Goal: Obtain resource: Download file/media

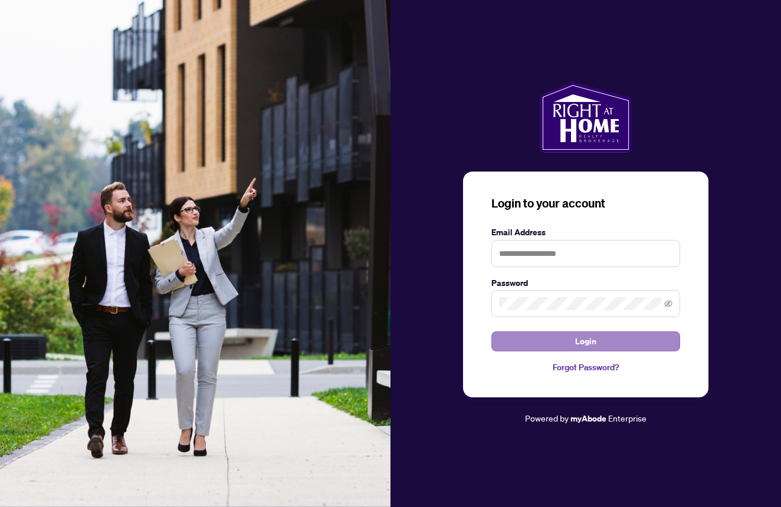
click at [581, 342] on span "Login" at bounding box center [585, 341] width 21 height 19
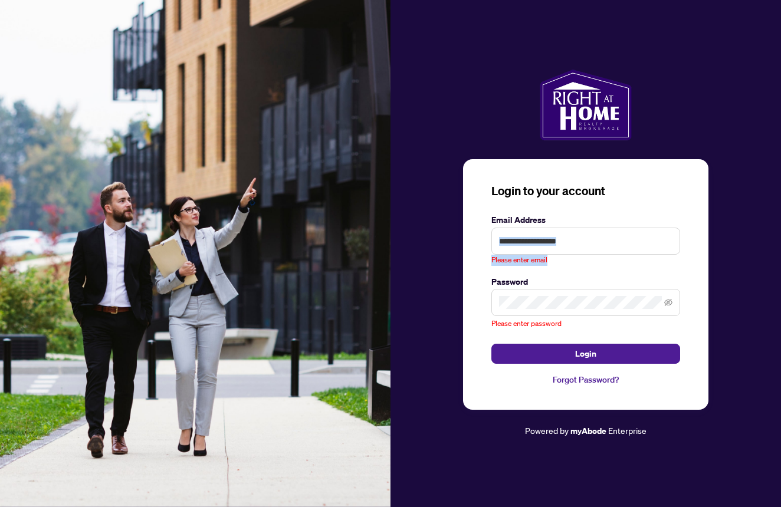
click at [595, 254] on div "Please enter email" at bounding box center [585, 247] width 189 height 38
type input "**********"
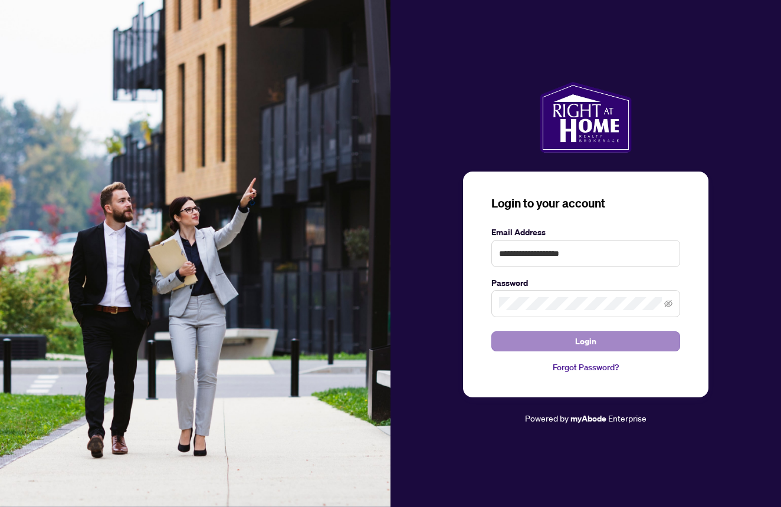
click at [571, 346] on button "Login" at bounding box center [585, 342] width 189 height 20
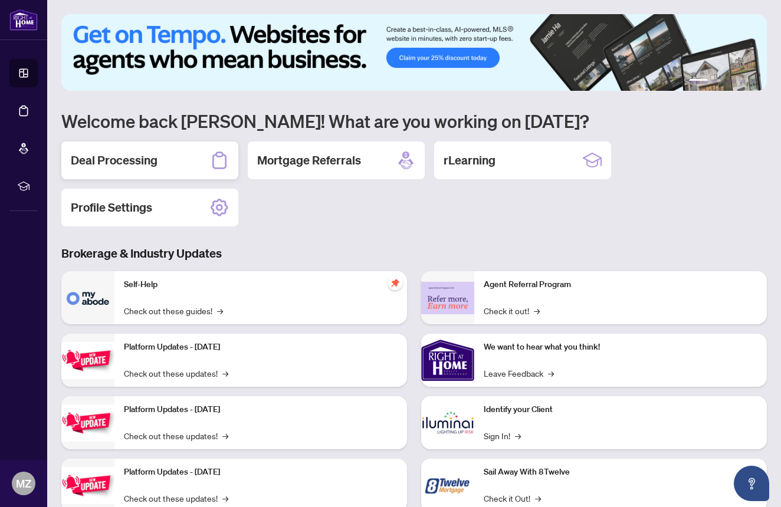
click at [129, 172] on div "Deal Processing" at bounding box center [149, 161] width 177 height 38
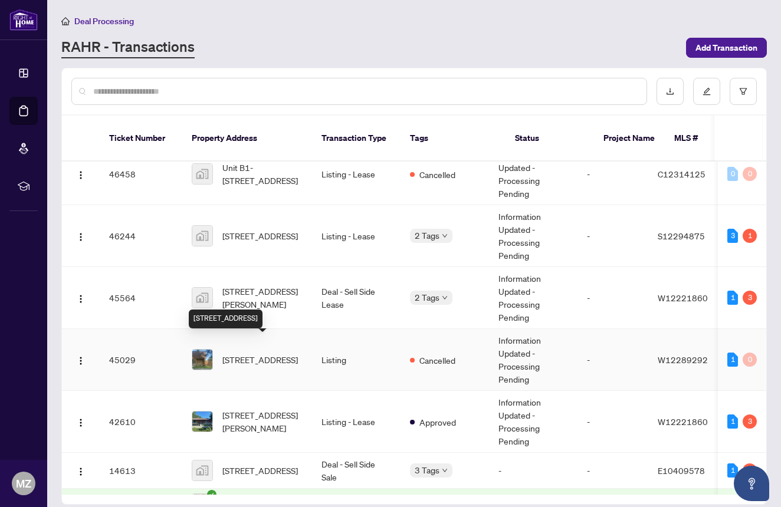
scroll to position [14, 0]
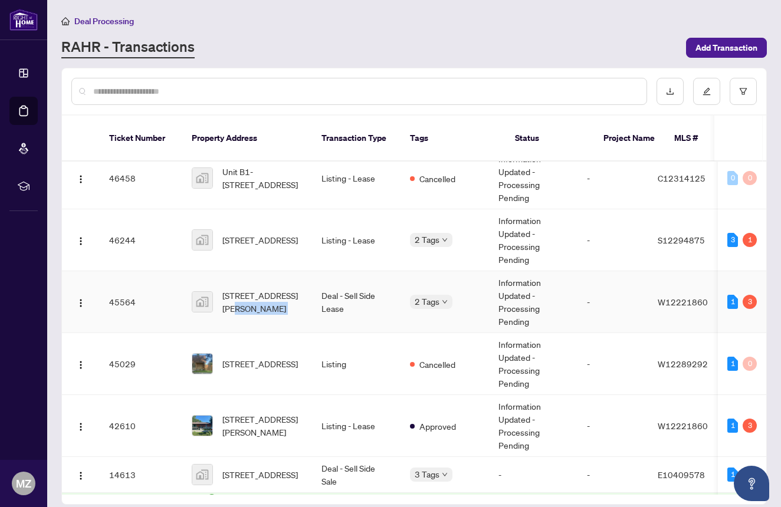
drag, startPoint x: 311, startPoint y: 279, endPoint x: 303, endPoint y: 281, distance: 8.0
click at [303, 281] on tr "45564 [STREET_ADDRESS][PERSON_NAME] Deal - Sell Side Lease 2 Tags Information U…" at bounding box center [636, 302] width 1148 height 62
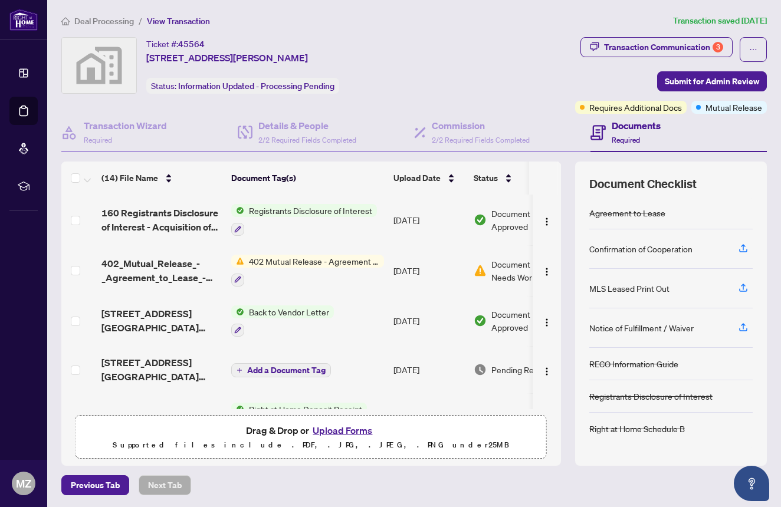
click at [320, 263] on span "402 Mutual Release - Agreement to Lease - Residential" at bounding box center [314, 261] width 140 height 13
click at [683, 51] on div "Transaction Communication 3" at bounding box center [663, 47] width 119 height 19
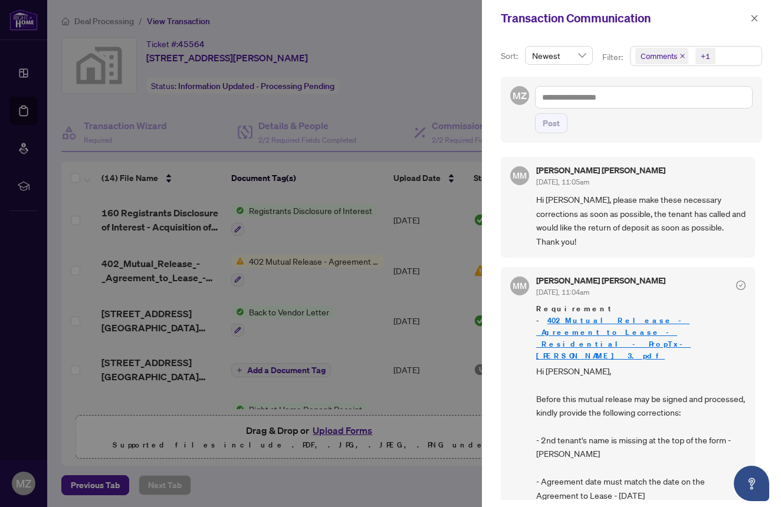
click at [636, 314] on span "Requirement - 402_Mutual_Release_-_Agreement_to_Lease_-_Residential_-_PropTx-[P…" at bounding box center [640, 332] width 209 height 59
click at [635, 316] on link "402_Mutual_Release_-_Agreement_to_Lease_-_Residential_-_PropTx-[PERSON_NAME] 3.…" at bounding box center [613, 338] width 155 height 45
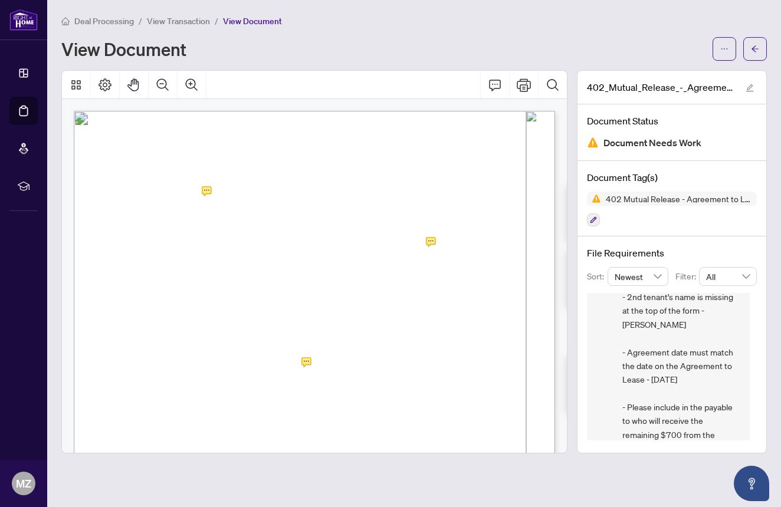
scroll to position [148, 0]
